Goal: Navigation & Orientation: Find specific page/section

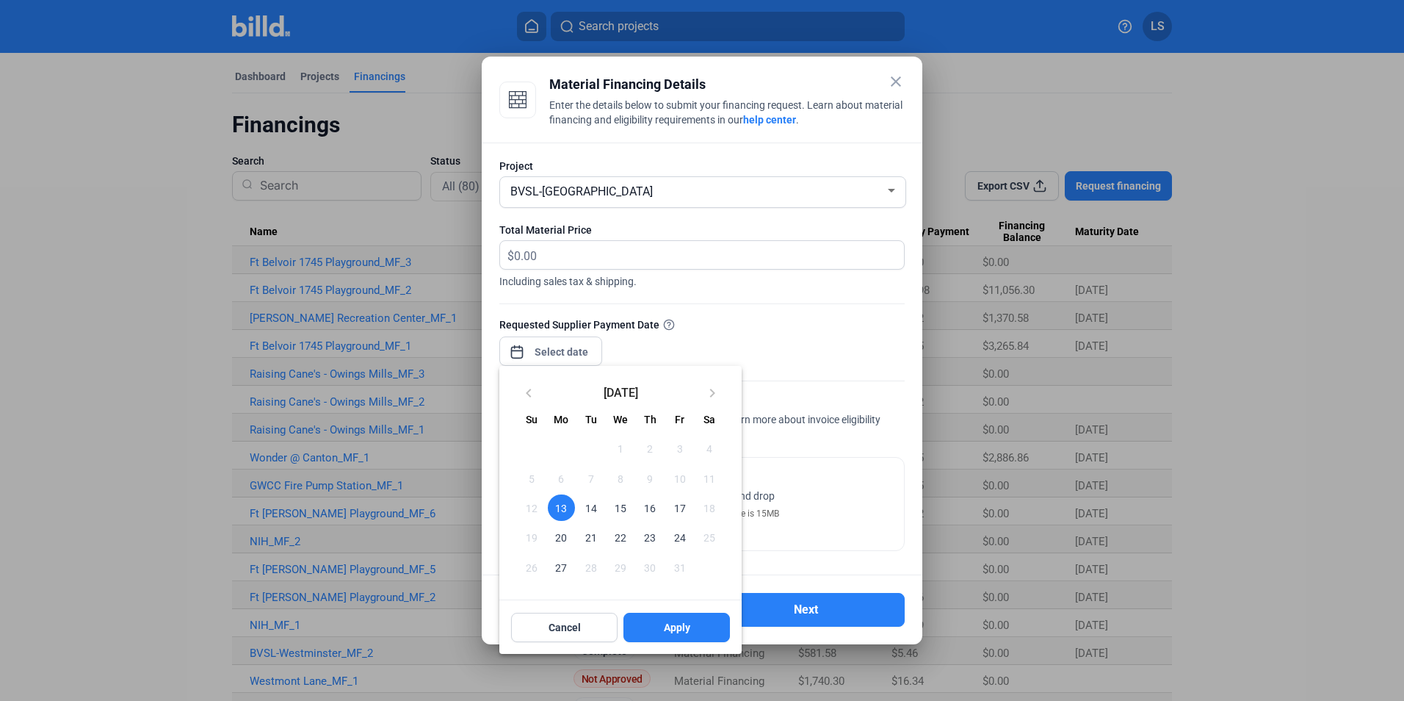
click at [894, 79] on div at bounding box center [702, 350] width 1404 height 701
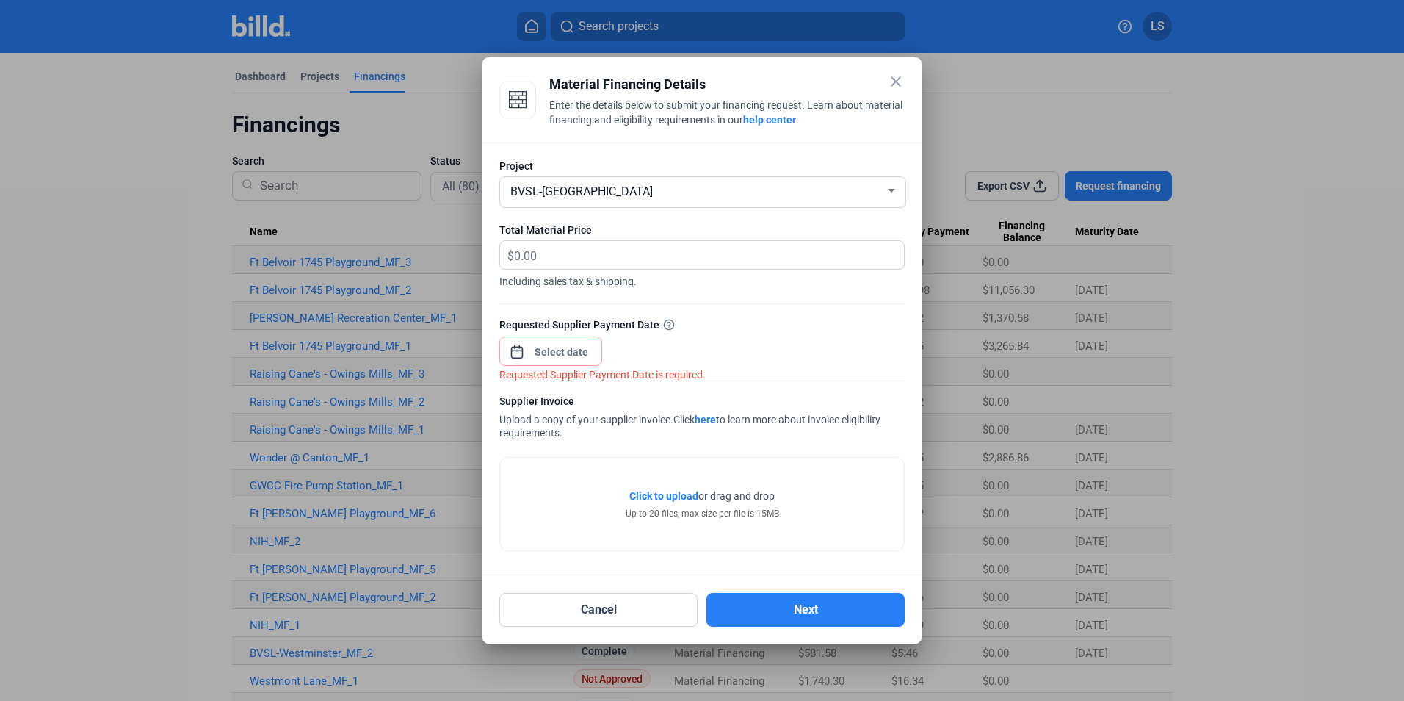
click at [160, 181] on div at bounding box center [702, 350] width 1404 height 701
click at [896, 83] on mat-icon "close" at bounding box center [896, 82] width 18 height 18
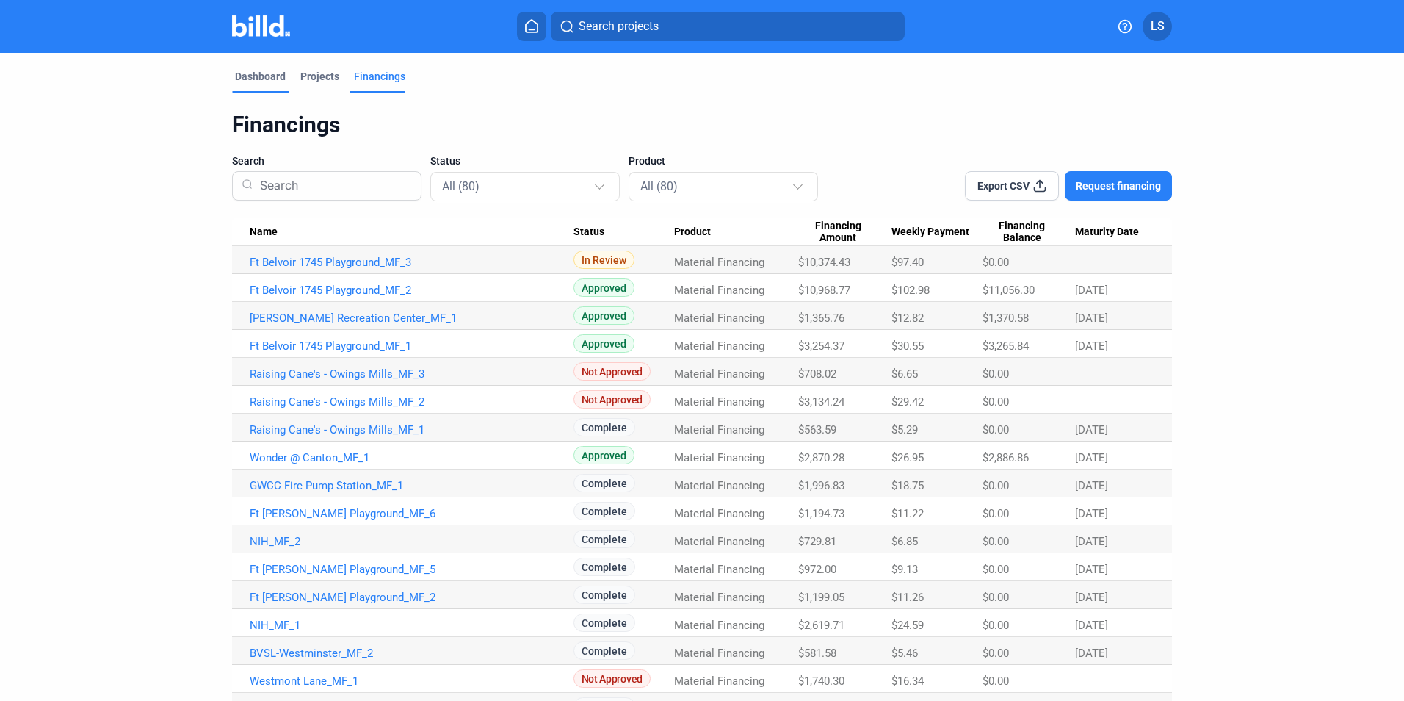
click at [257, 78] on div "Dashboard" at bounding box center [260, 76] width 51 height 15
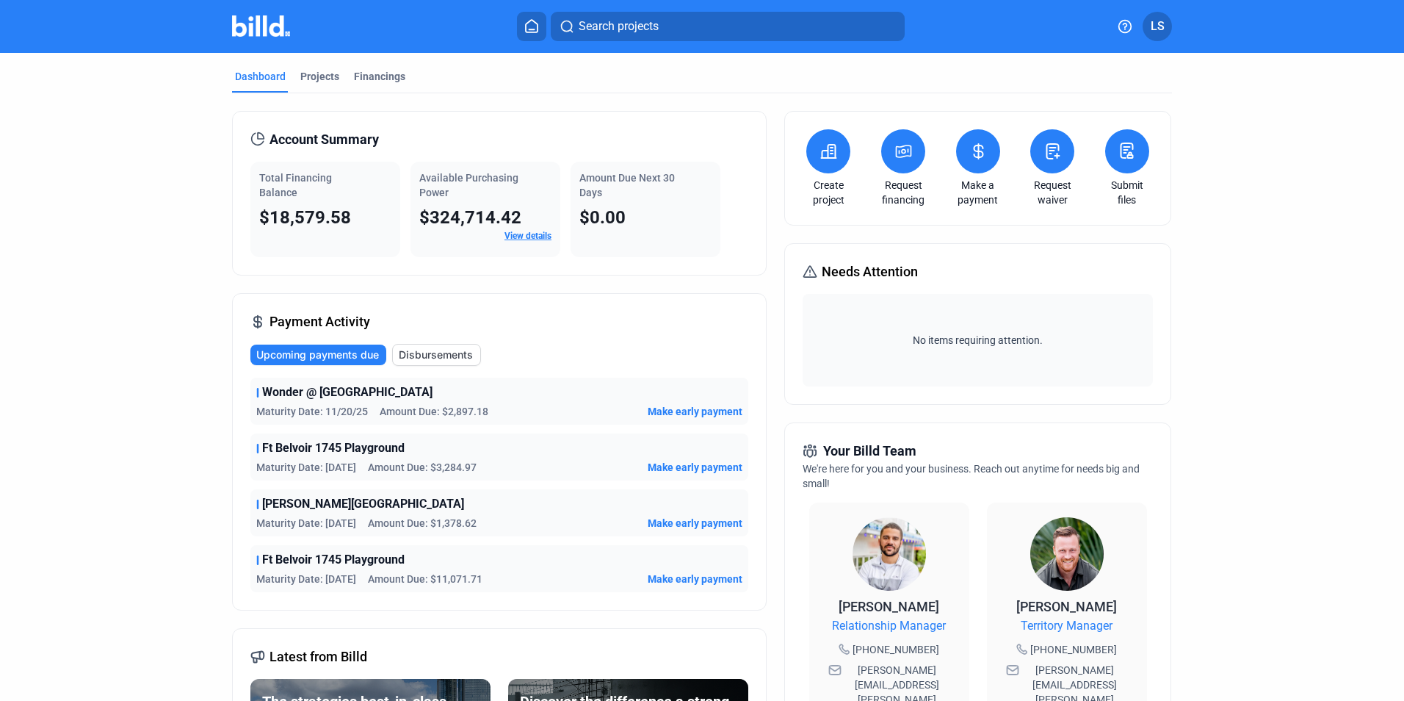
click at [532, 25] on icon at bounding box center [531, 26] width 15 height 14
click at [532, 26] on icon at bounding box center [531, 26] width 15 height 14
